Goal: Navigation & Orientation: Go to known website

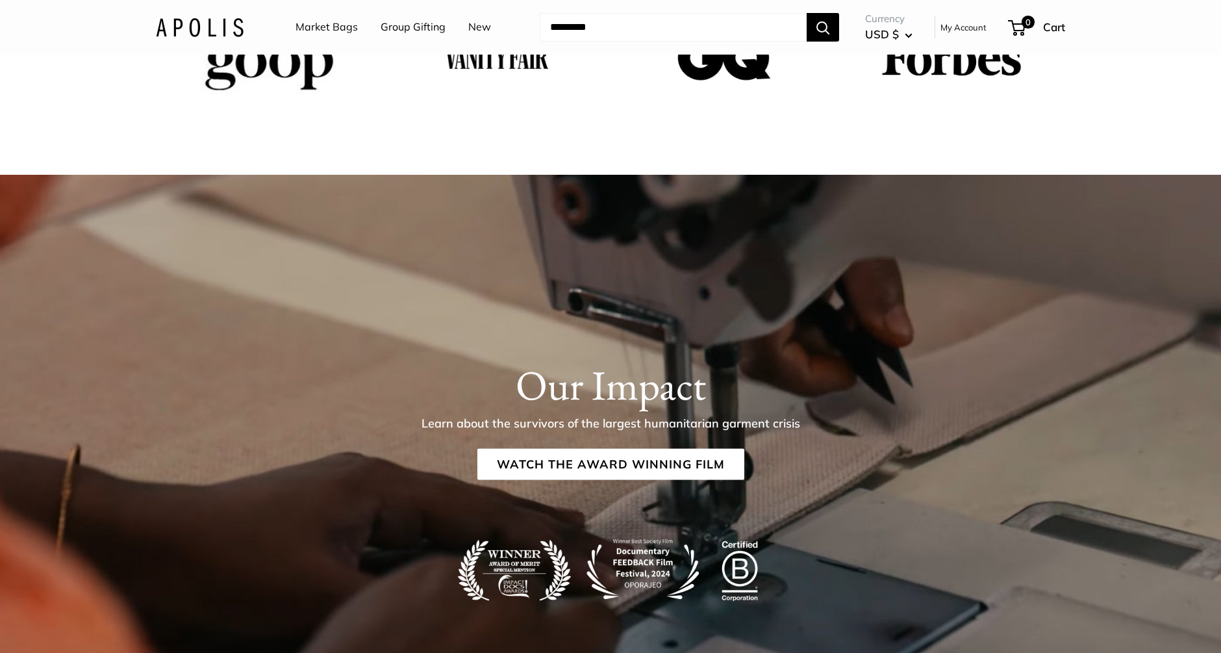
scroll to position [2284, 0]
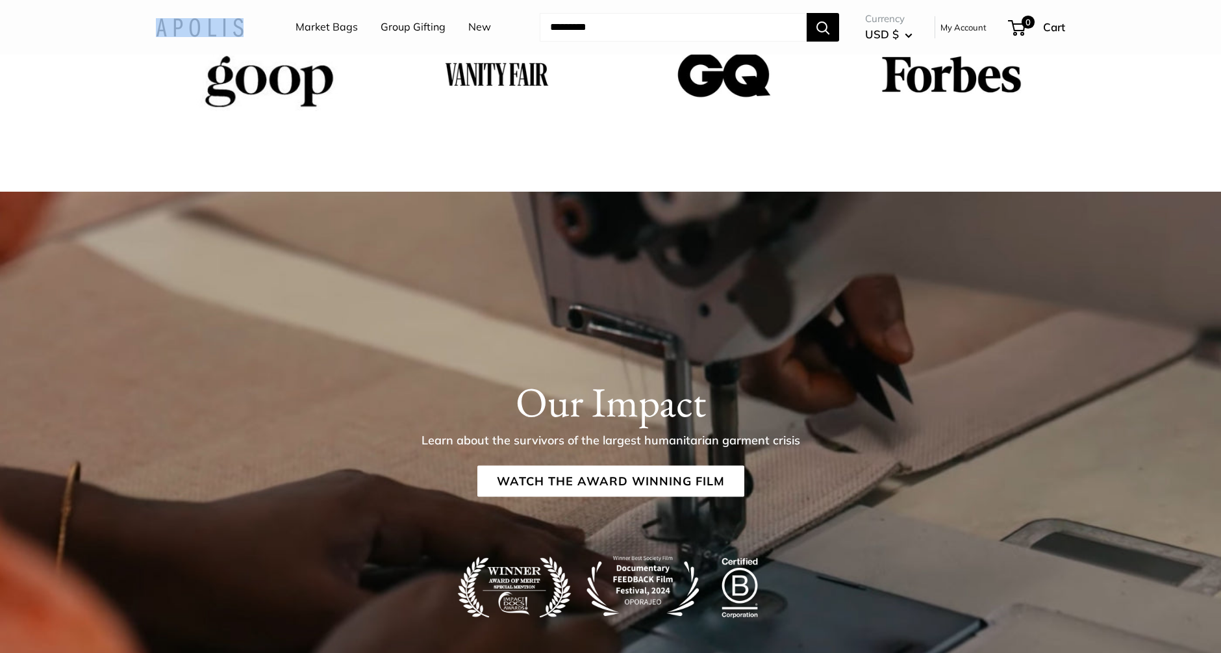
drag, startPoint x: 154, startPoint y: 29, endPoint x: 245, endPoint y: 30, distance: 91.6
click at [245, 30] on div "Market Bags Group Gifting New Need help? Text Us: 20919 [EMAIL_ADDRESS][DOMAIN_…" at bounding box center [610, 27] width 961 height 42
copy style
